Goal: Transaction & Acquisition: Purchase product/service

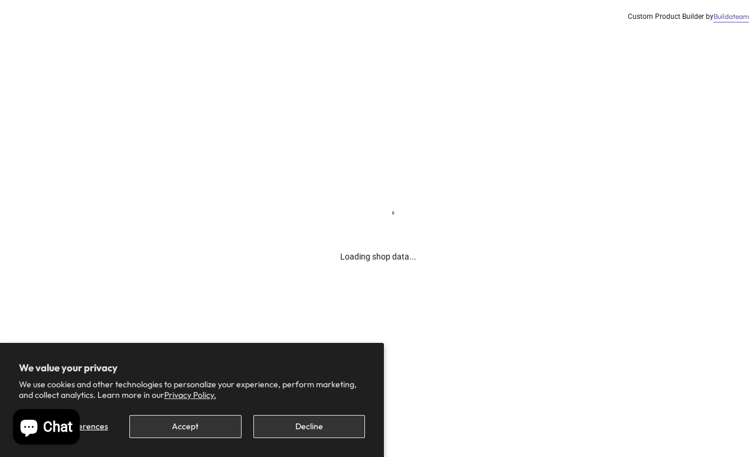
scroll to position [5, 0]
click at [177, 428] on button "Accept" at bounding box center [185, 426] width 112 height 23
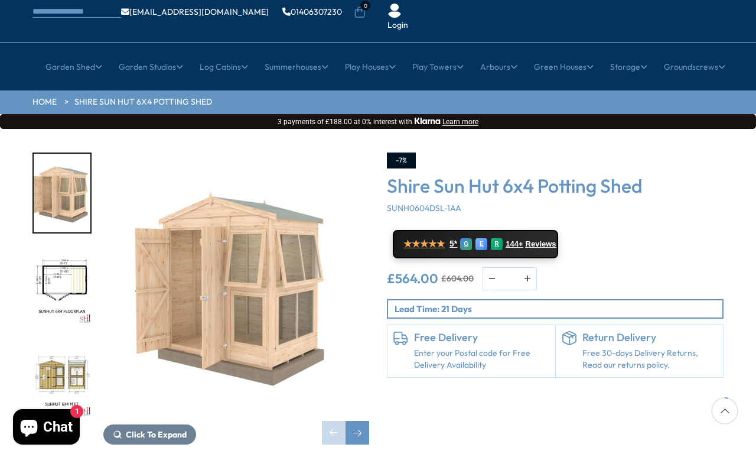
scroll to position [82, 0]
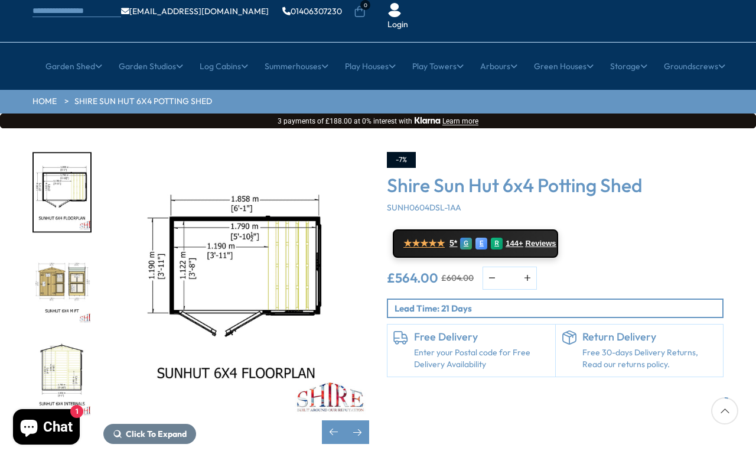
click at [58, 254] on img "3 / 12" at bounding box center [62, 285] width 57 height 79
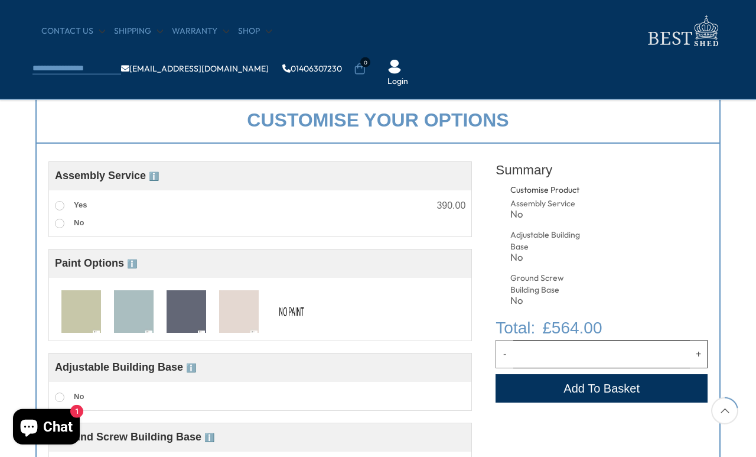
scroll to position [407, 0]
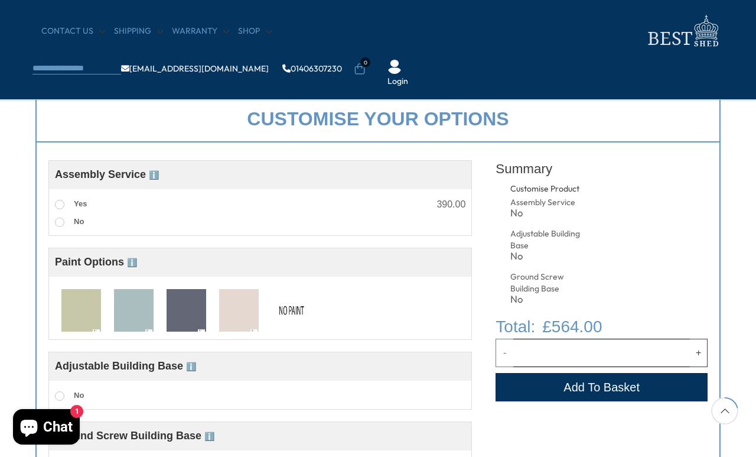
click at [571, 233] on div "Adjustable Building Base" at bounding box center [546, 239] width 73 height 23
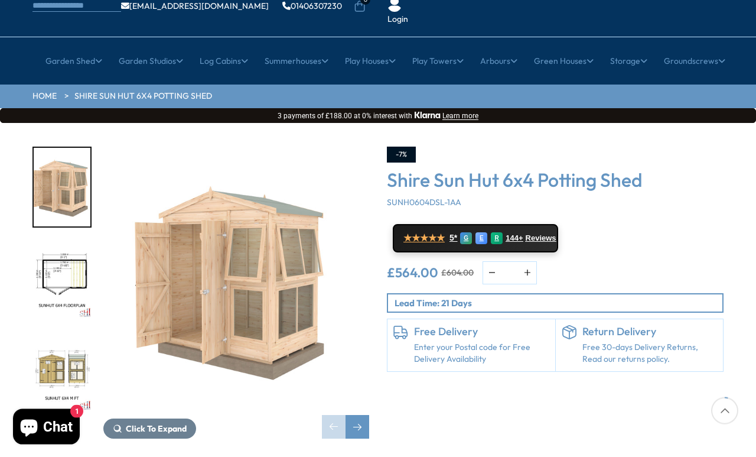
scroll to position [94, 0]
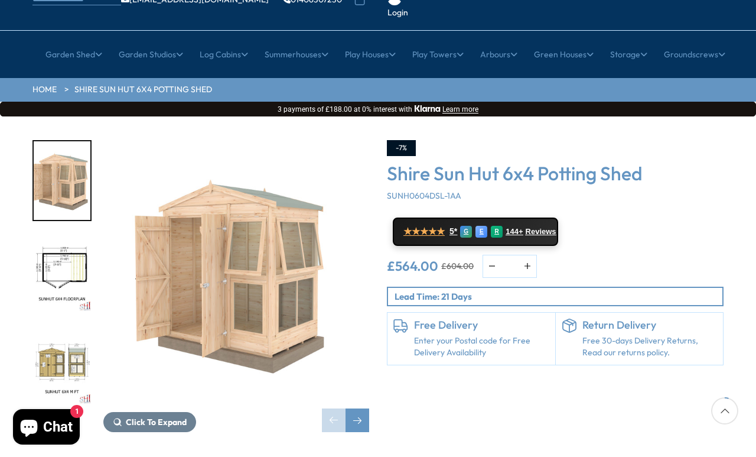
click at [353, 408] on div "Next slide" at bounding box center [358, 420] width 24 height 24
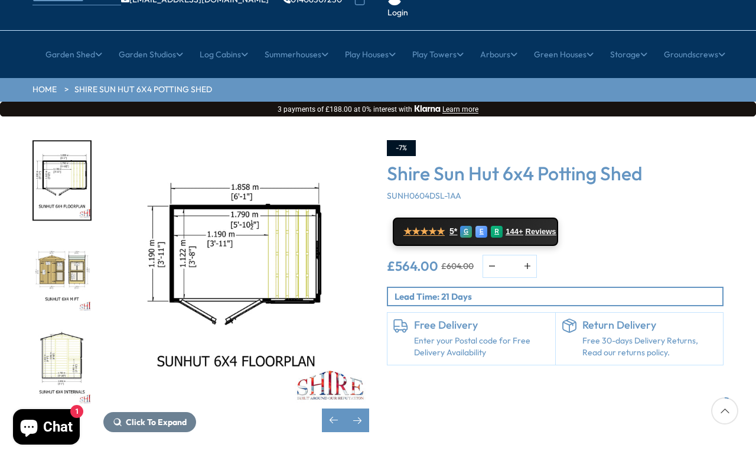
click at [362, 408] on div "Next slide" at bounding box center [358, 420] width 24 height 24
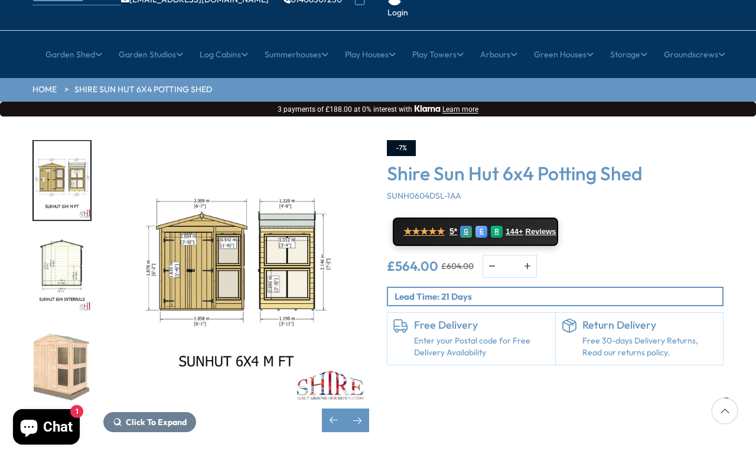
click at [336, 408] on div "Previous slide" at bounding box center [334, 420] width 24 height 24
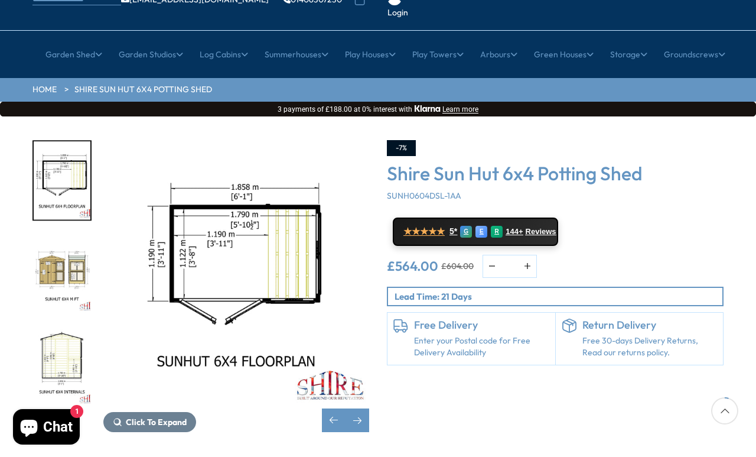
click at [339, 408] on div "Previous slide" at bounding box center [334, 420] width 24 height 24
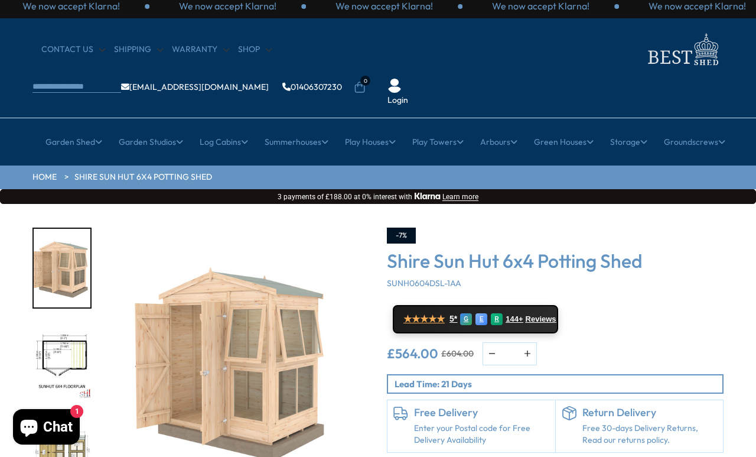
scroll to position [0, 0]
